Goal: Use online tool/utility: Utilize a website feature to perform a specific function

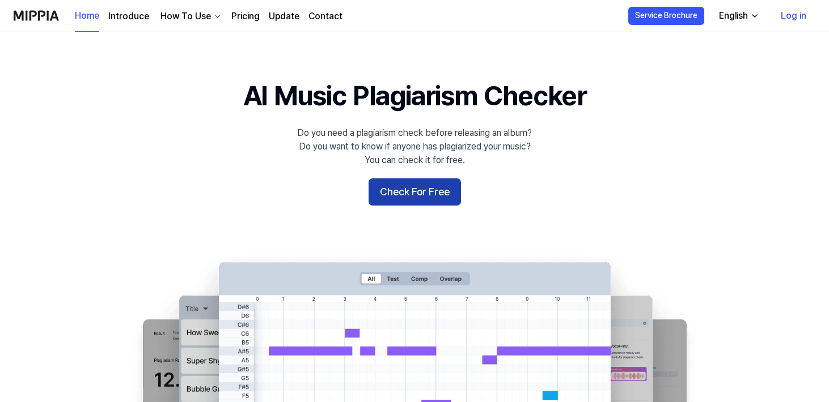
click at [424, 191] on button "Check For Free" at bounding box center [414, 192] width 92 height 27
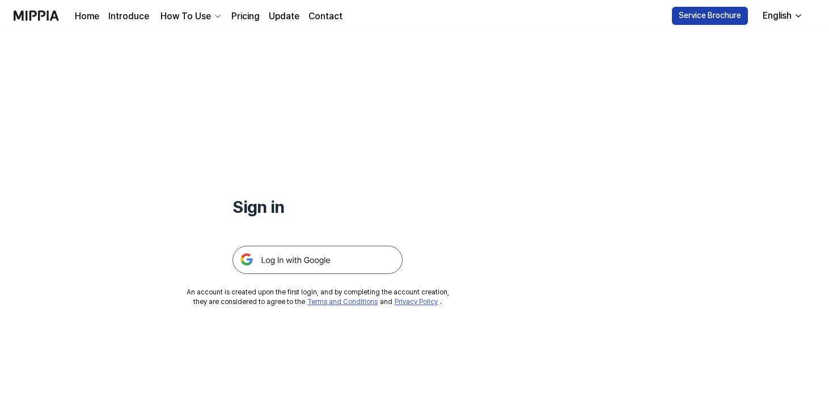
click at [698, 12] on button "Service Brochure" at bounding box center [710, 16] width 76 height 18
click at [240, 24] on div "Home Introduce How To Use Pricing Update Contact" at bounding box center [209, 15] width 268 height 31
click at [243, 15] on link "Pricing" at bounding box center [245, 17] width 28 height 14
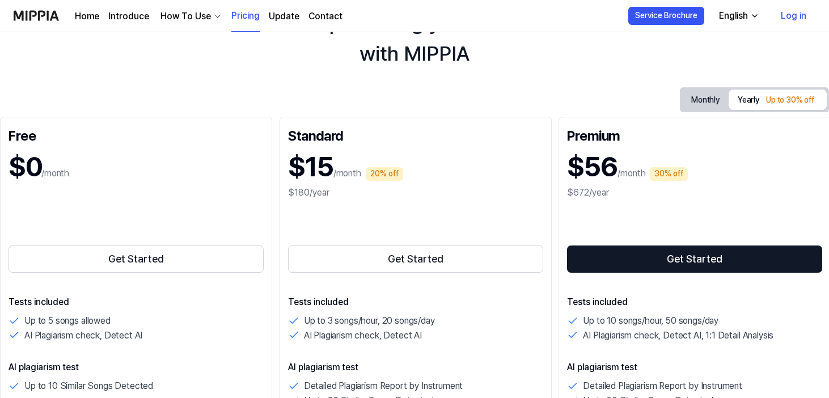
scroll to position [67, 0]
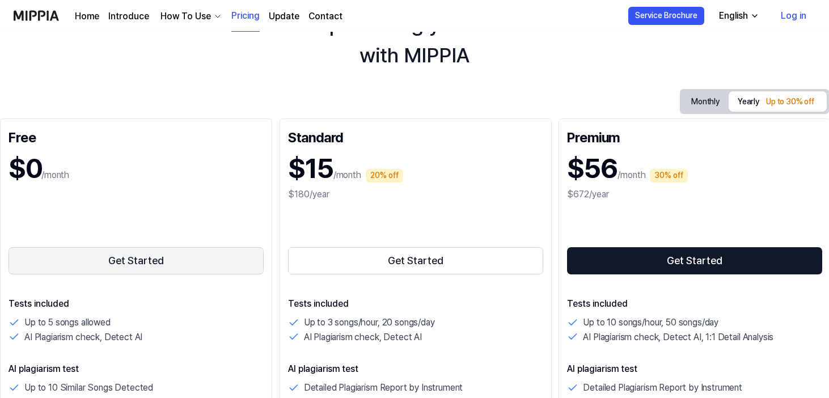
click at [138, 264] on button "Get Started" at bounding box center [136, 260] width 255 height 27
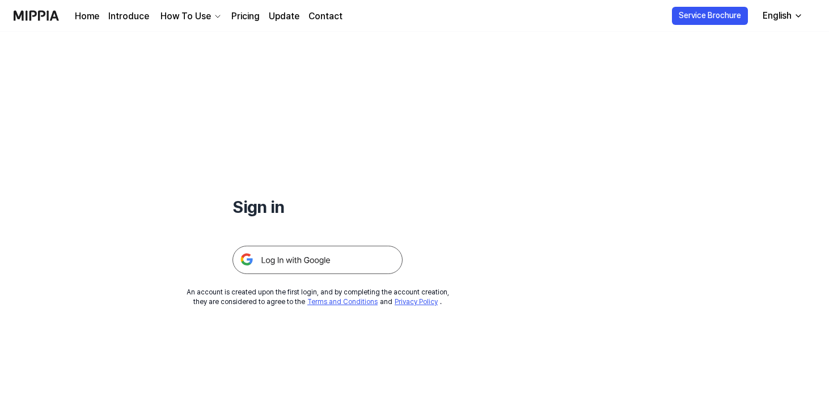
click at [279, 264] on img at bounding box center [317, 260] width 170 height 28
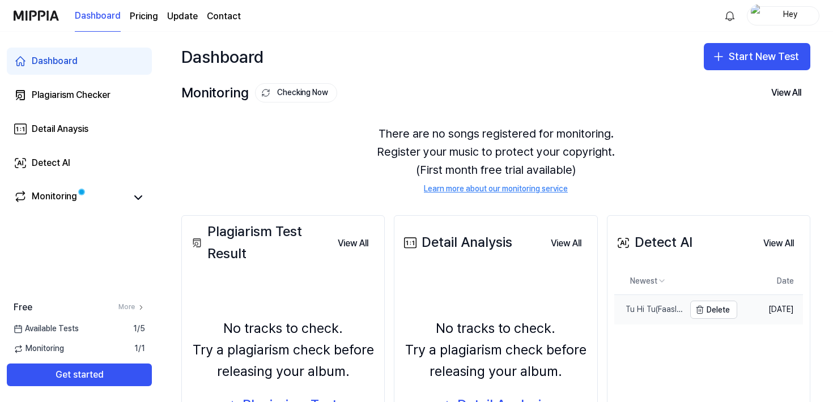
click at [655, 311] on div "Tu Hi Tu(Faasle Version)" at bounding box center [650, 309] width 70 height 11
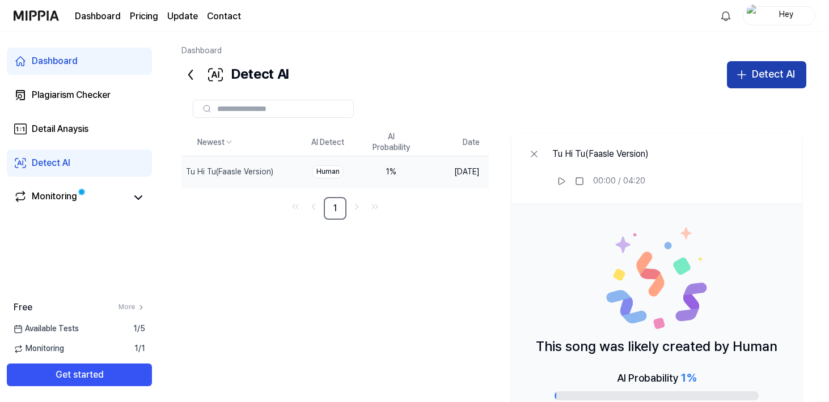
click at [749, 74] on button "Detect AI" at bounding box center [766, 74] width 79 height 27
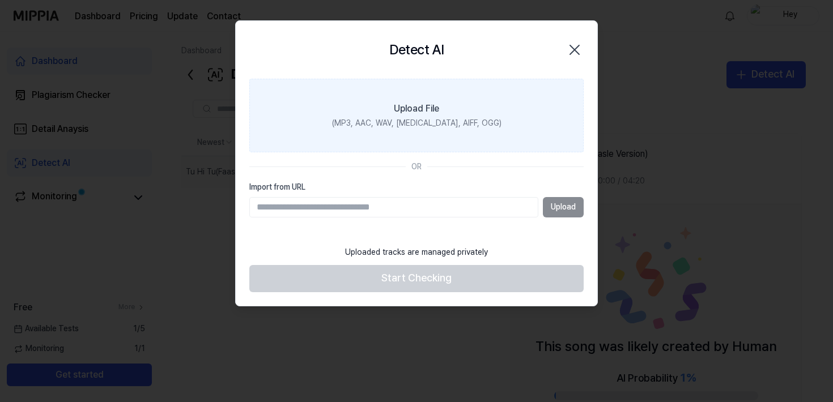
click at [425, 113] on div "Upload File" at bounding box center [416, 109] width 45 height 14
click at [0, 0] on input "Upload File (MP3, AAC, WAV, [MEDICAL_DATA], AIFF, OGG)" at bounding box center [0, 0] width 0 height 0
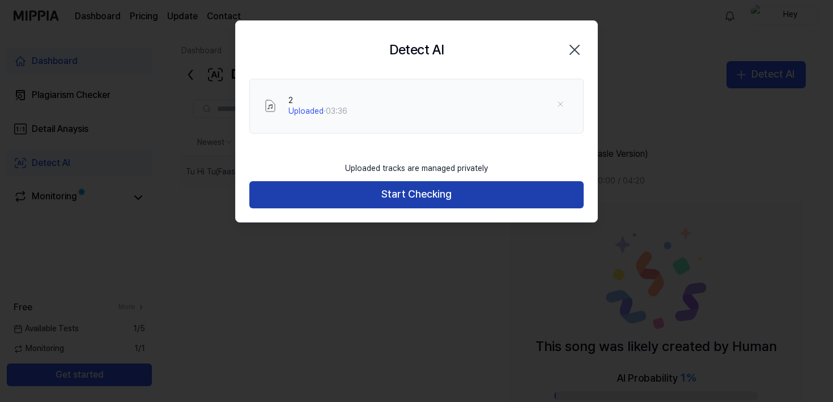
click at [440, 196] on button "Start Checking" at bounding box center [416, 194] width 334 height 27
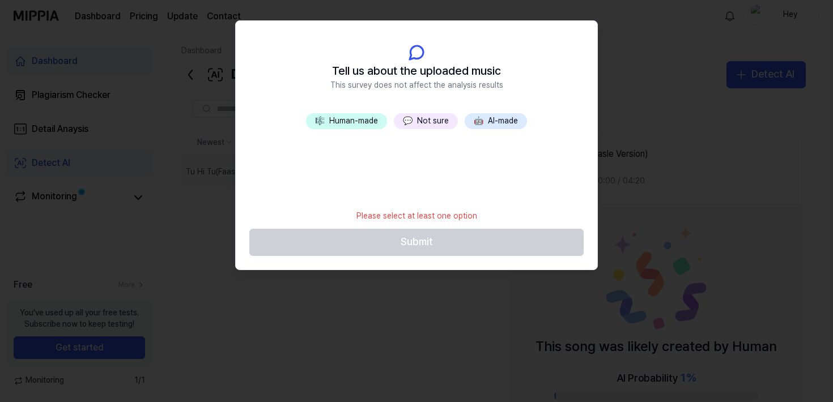
click at [346, 120] on button "🎼 Human-made" at bounding box center [346, 121] width 81 height 16
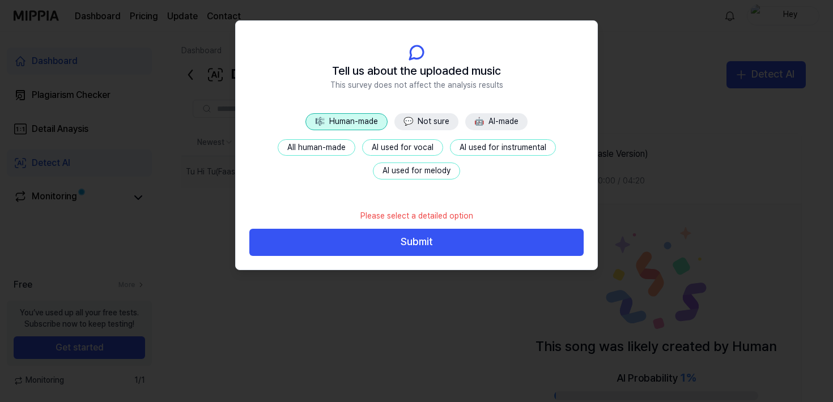
click at [330, 147] on button "All human-made" at bounding box center [317, 147] width 78 height 17
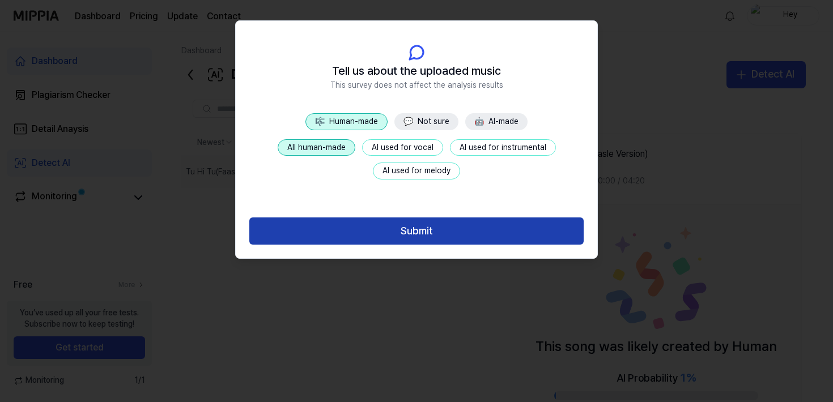
click at [388, 232] on button "Submit" at bounding box center [416, 231] width 334 height 27
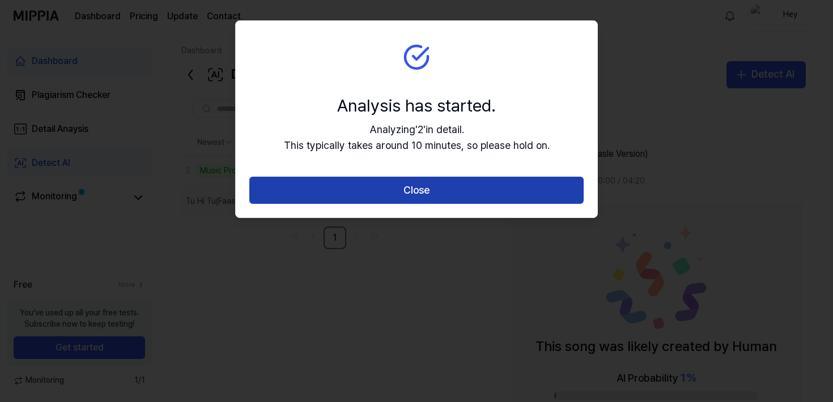
click at [423, 196] on button "Close" at bounding box center [416, 190] width 334 height 27
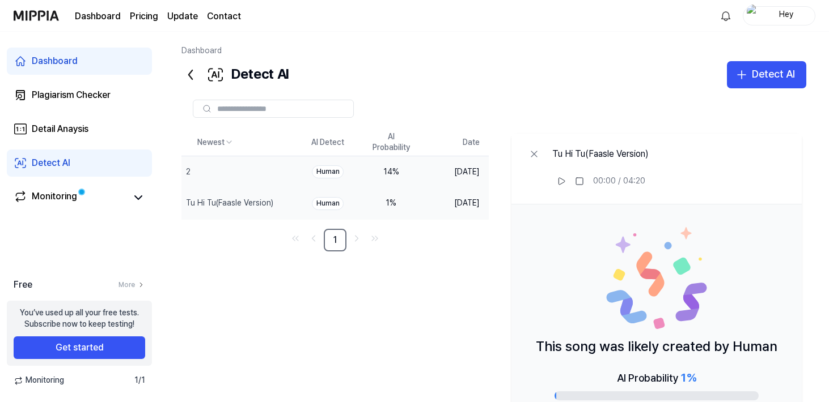
click at [372, 177] on div "14 %" at bounding box center [390, 172] width 45 height 11
click at [300, 168] on td "Human" at bounding box center [327, 172] width 63 height 32
click at [70, 198] on div "Monitoring" at bounding box center [54, 198] width 45 height 16
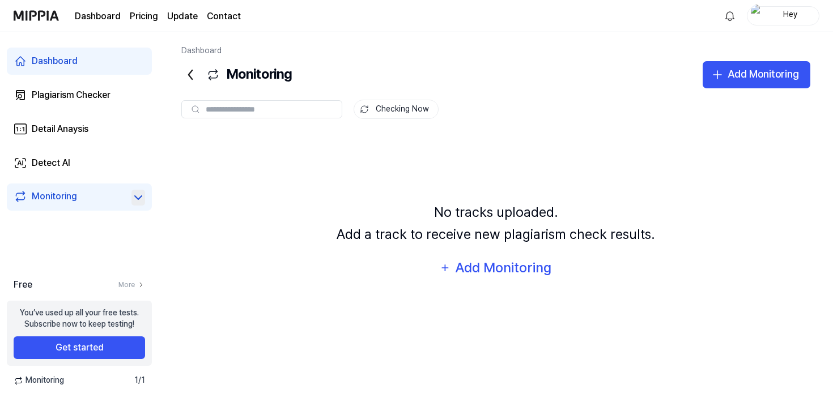
click at [143, 201] on icon at bounding box center [139, 198] width 14 height 14
